Goal: Transaction & Acquisition: Purchase product/service

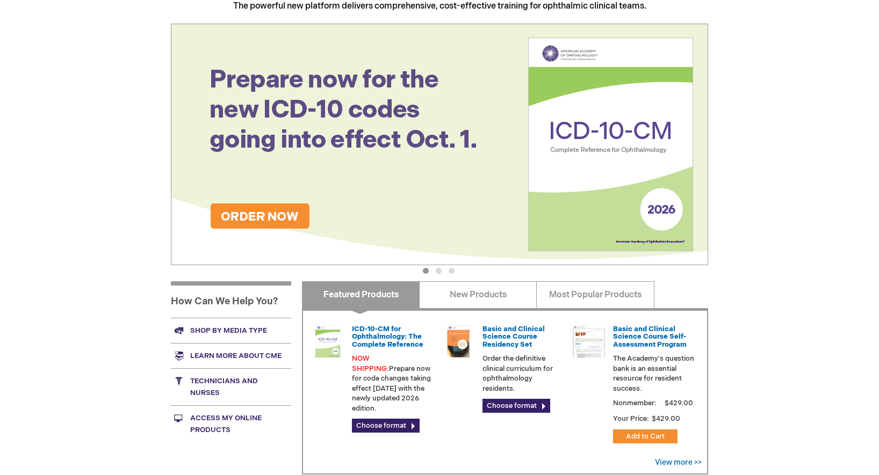
scroll to position [215, 0]
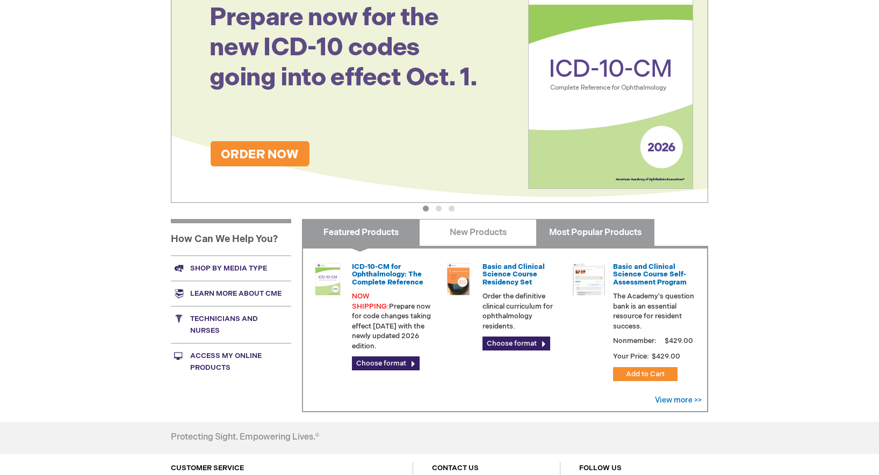
click at [582, 224] on link "Most Popular Products" at bounding box center [595, 232] width 118 height 27
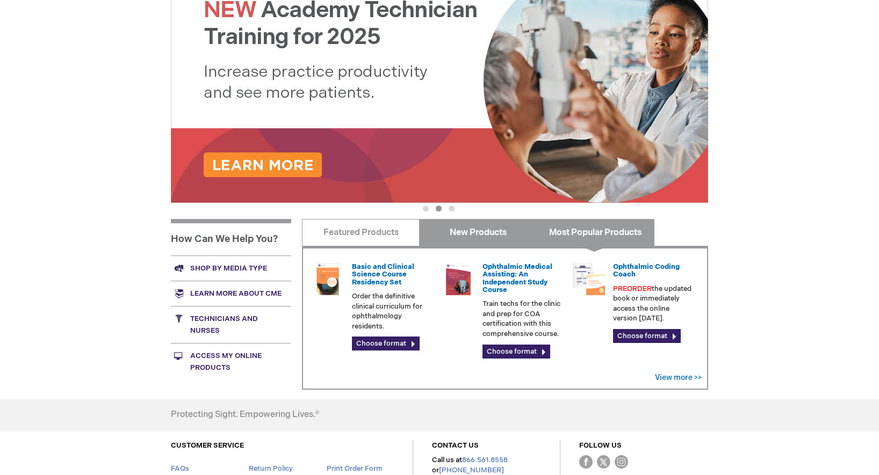
click at [497, 231] on link "New Products" at bounding box center [478, 232] width 118 height 27
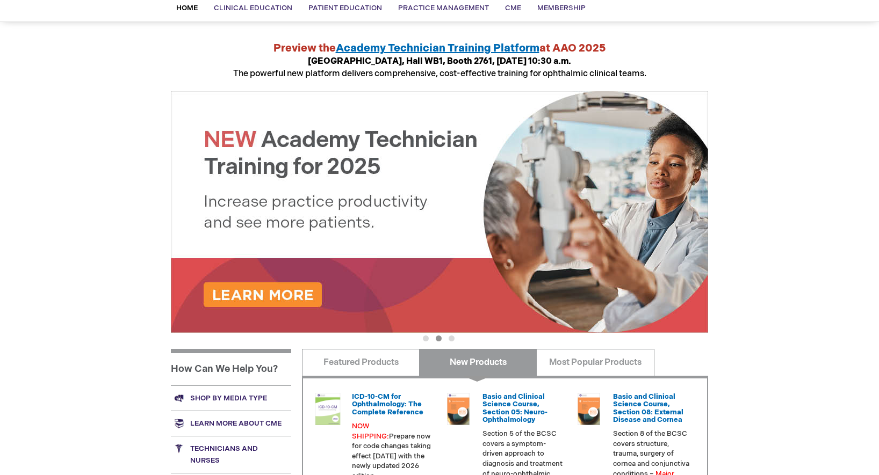
scroll to position [0, 0]
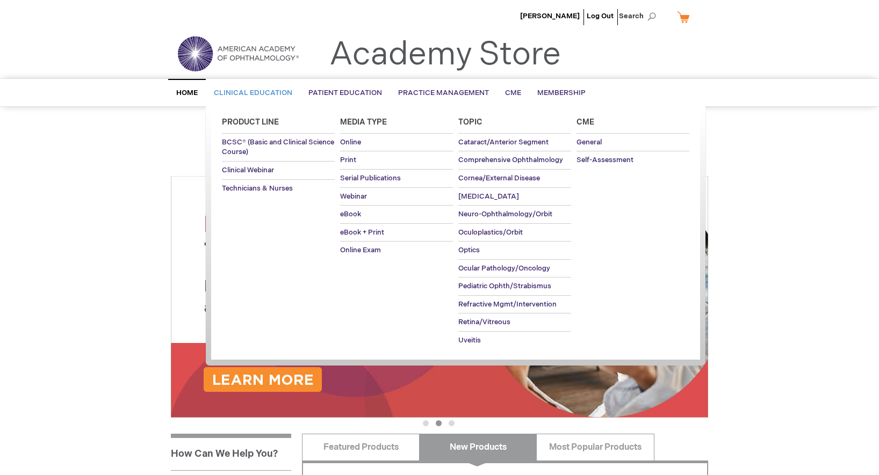
click at [251, 97] on span "Clinical Education" at bounding box center [253, 93] width 78 height 9
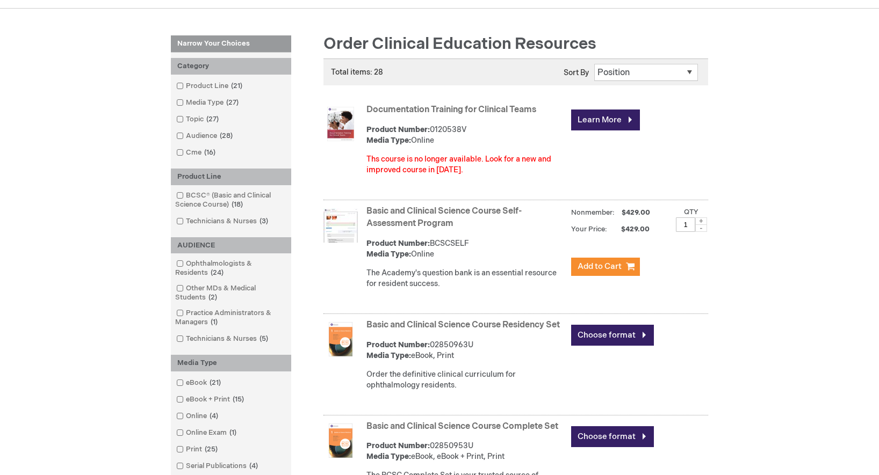
scroll to position [161, 0]
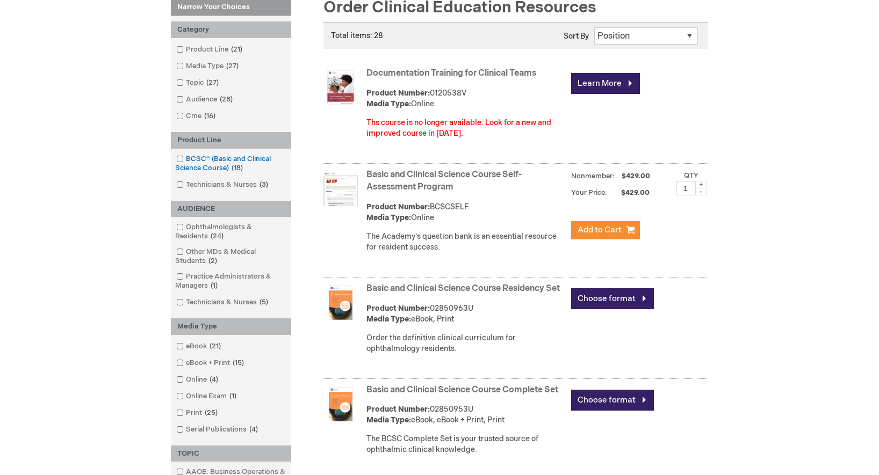
click at [186, 158] on span at bounding box center [186, 159] width 0 height 9
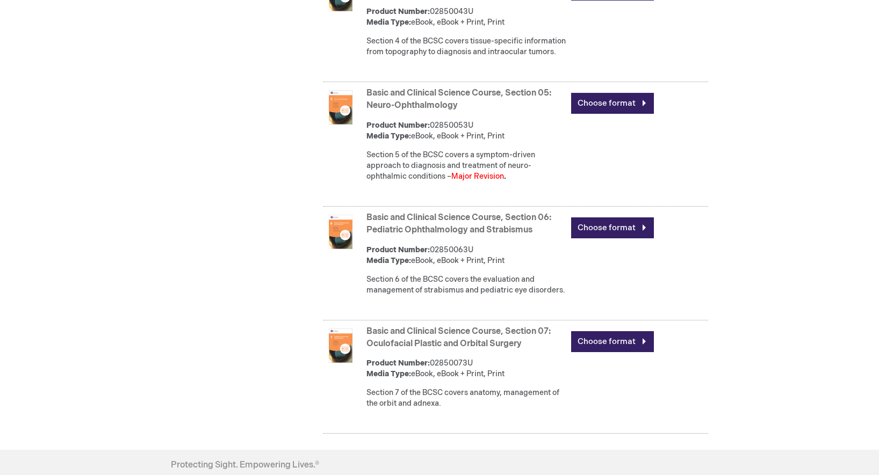
scroll to position [913, 0]
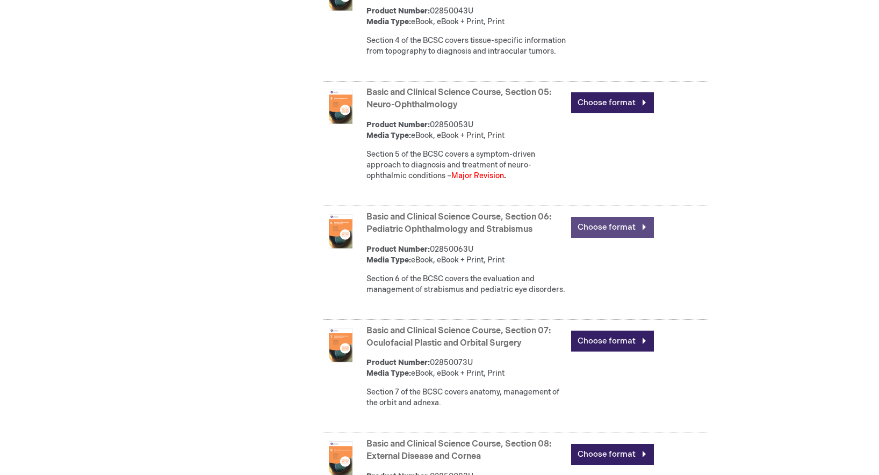
click at [596, 238] on link "Choose format" at bounding box center [612, 227] width 83 height 21
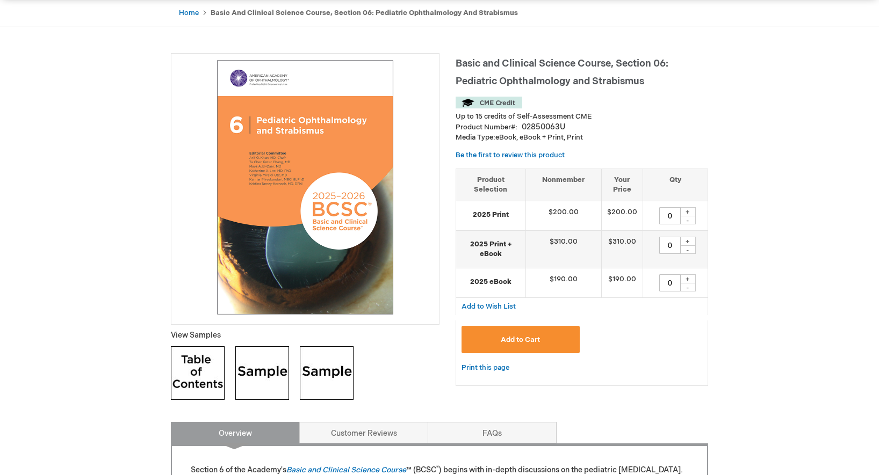
scroll to position [107, 0]
click at [684, 240] on div "+" at bounding box center [688, 240] width 16 height 9
type input "1"
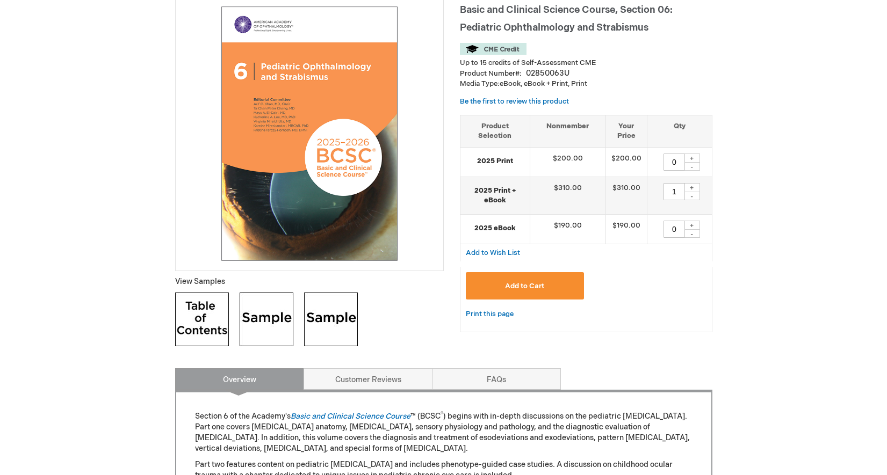
scroll to position [161, 0]
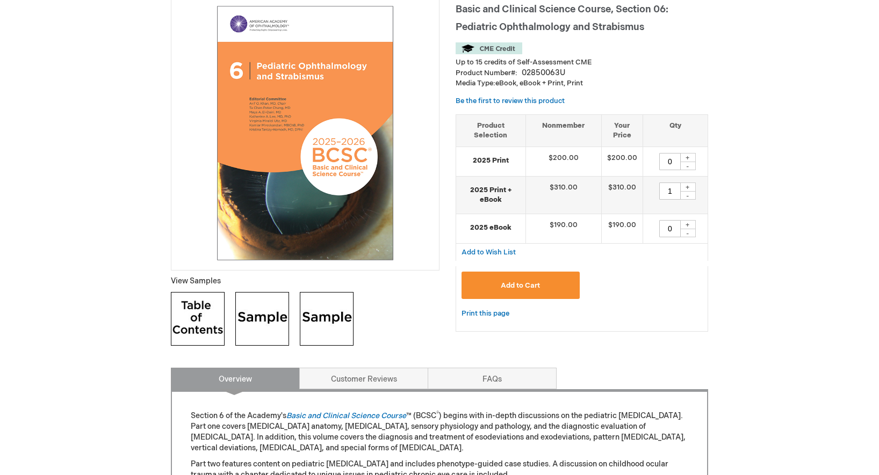
click at [546, 280] on button "Add to Cart" at bounding box center [520, 285] width 118 height 27
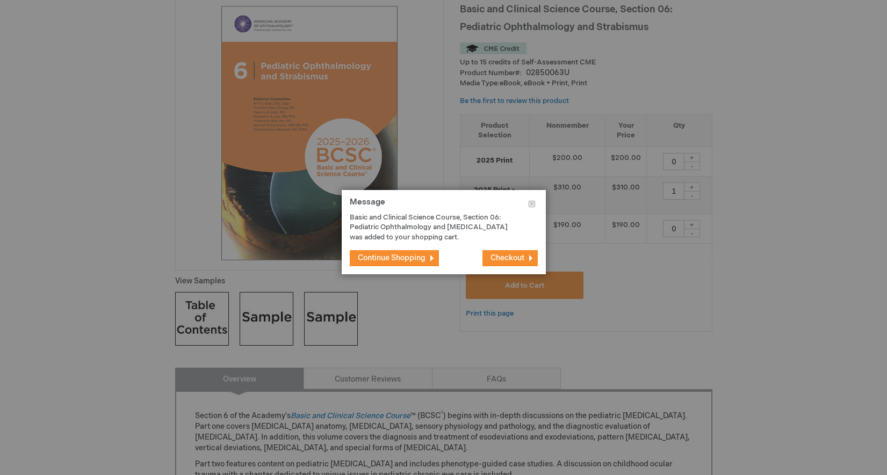
click at [508, 257] on span "Checkout" at bounding box center [508, 258] width 34 height 9
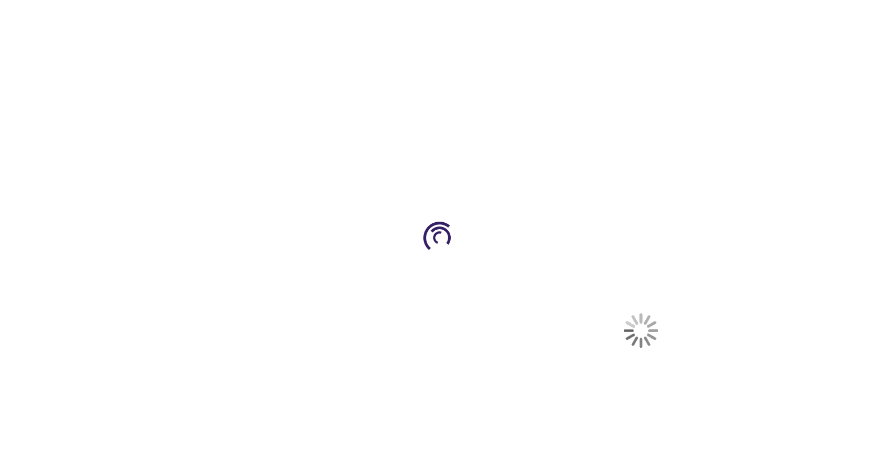
select select "US"
select select "47"
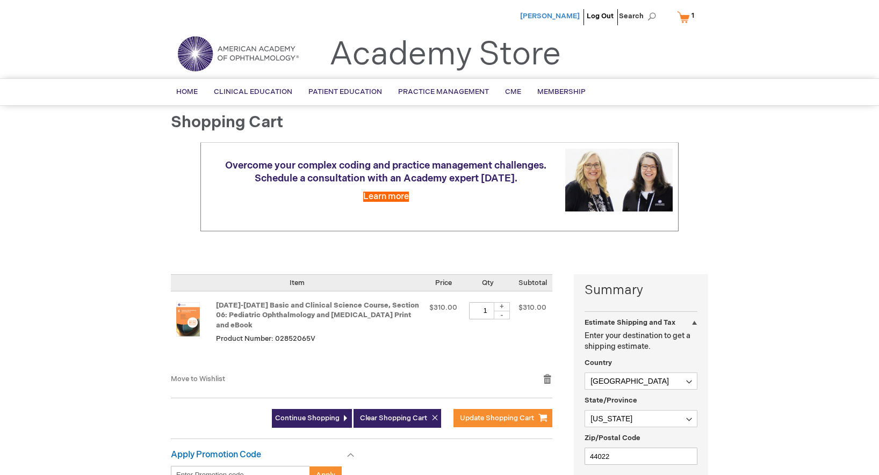
click at [549, 17] on span "[PERSON_NAME]" at bounding box center [550, 16] width 60 height 9
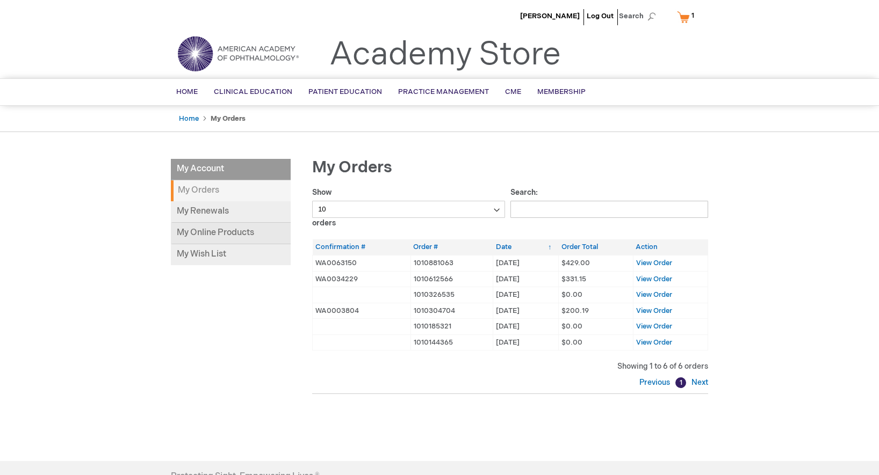
click at [215, 227] on link "My Online Products" at bounding box center [231, 233] width 120 height 21
click at [652, 279] on span "View Order" at bounding box center [654, 279] width 36 height 9
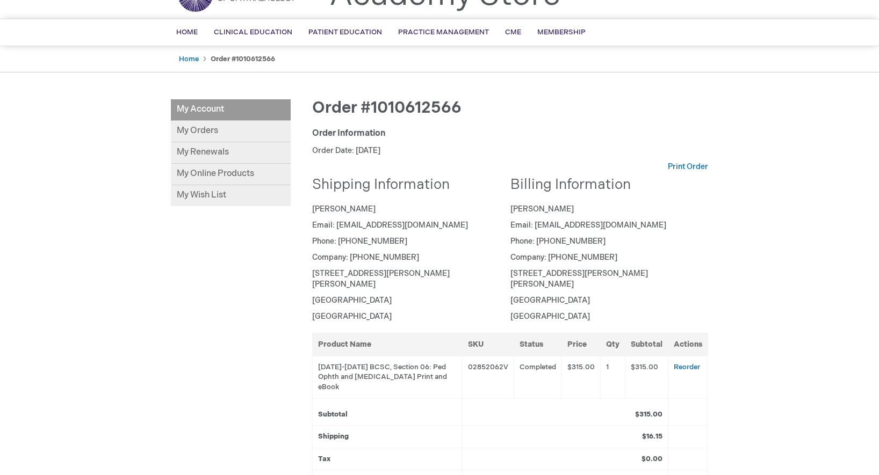
scroll to position [54, 0]
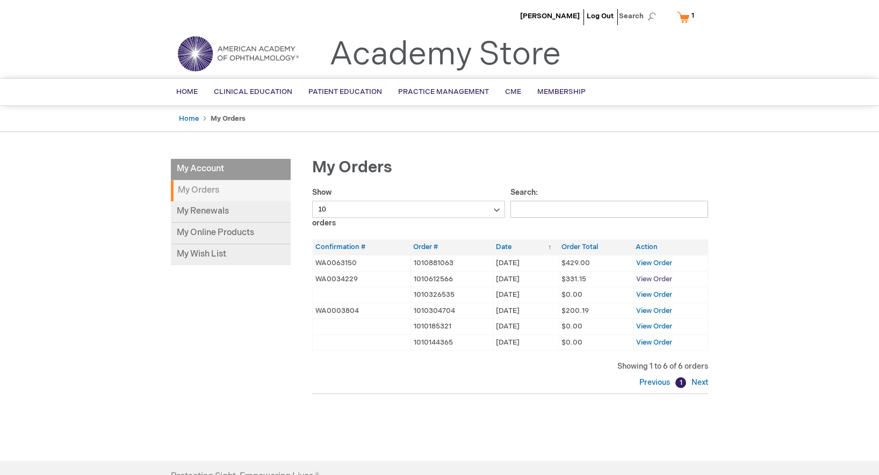
click at [644, 277] on span "View Order" at bounding box center [654, 279] width 36 height 9
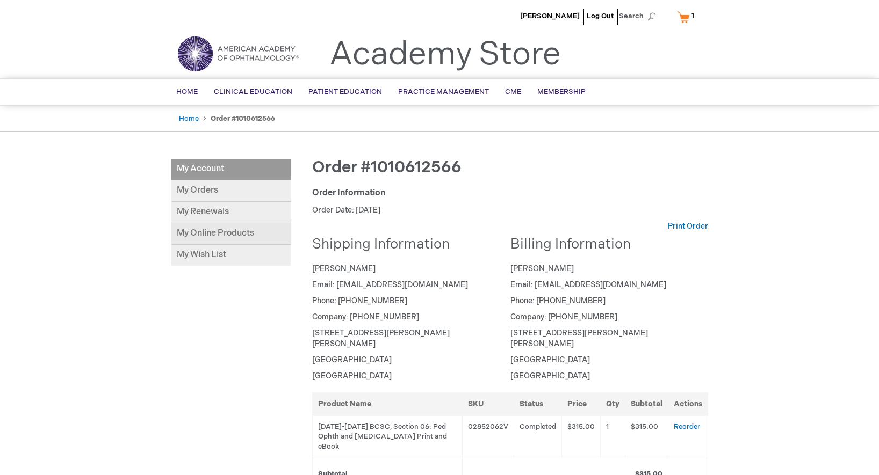
click at [239, 230] on link "My Online Products" at bounding box center [231, 233] width 120 height 21
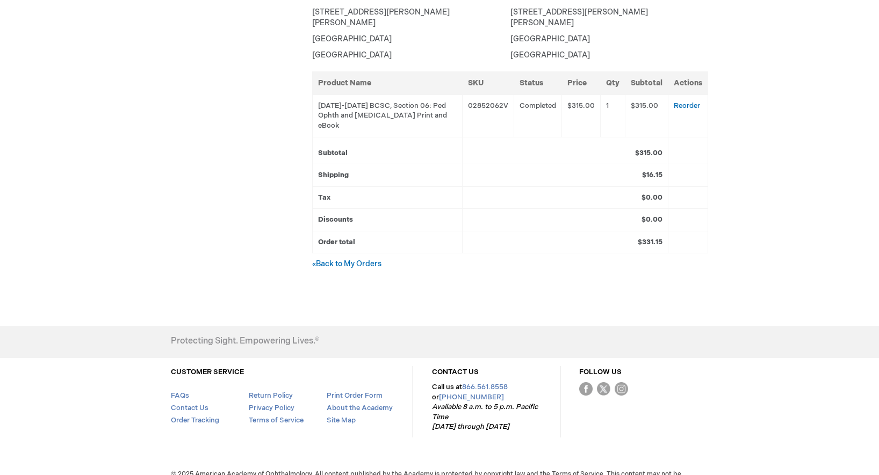
scroll to position [322, 0]
click at [184, 403] on link "Contact Us" at bounding box center [190, 407] width 38 height 9
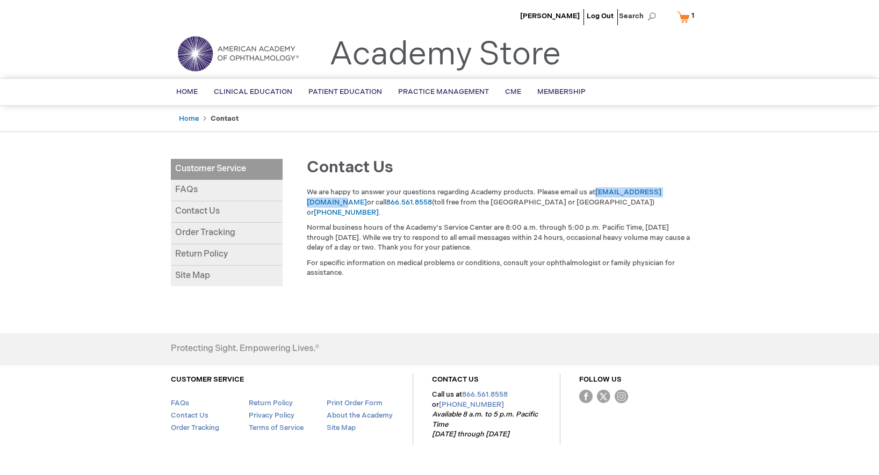
drag, startPoint x: 596, startPoint y: 191, endPoint x: 689, endPoint y: 191, distance: 92.9
click at [689, 191] on p "We are happy to answer your questions regarding Academy products. Please email …" at bounding box center [501, 203] width 388 height 30
copy p "customer_service@aao.org"
click at [206, 229] on link "Order Tracking" at bounding box center [227, 233] width 112 height 21
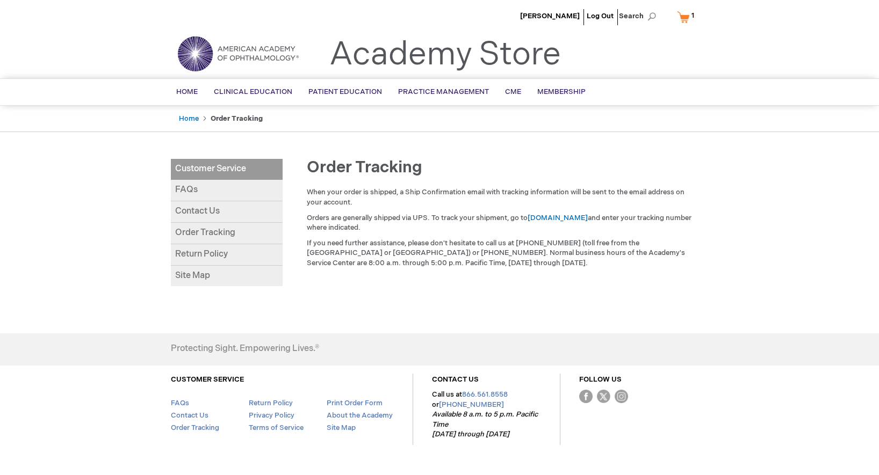
click at [217, 227] on link "Order Tracking" at bounding box center [227, 233] width 112 height 21
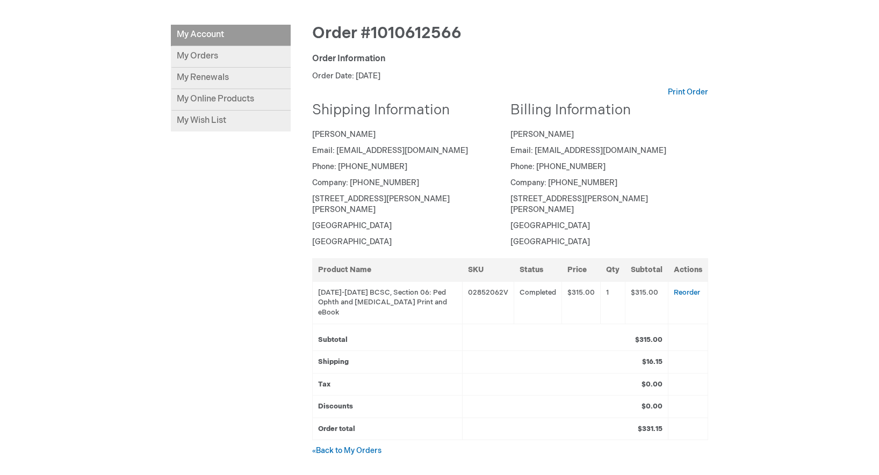
scroll to position [161, 0]
